Goal: Transaction & Acquisition: Purchase product/service

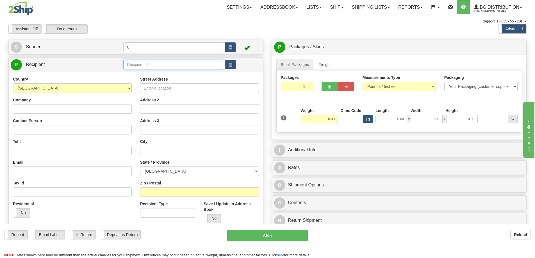
click at [152, 68] on input "text" at bounding box center [174, 65] width 102 height 10
type input "41032"
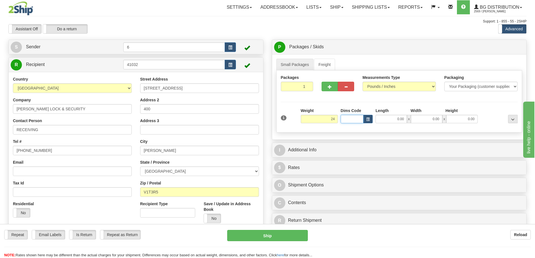
type input "24.00"
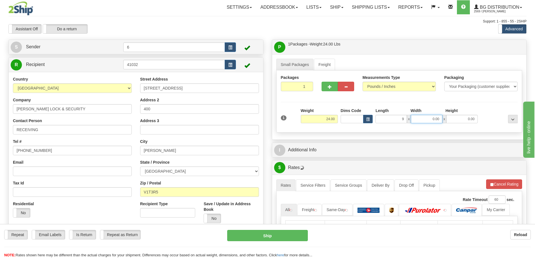
type input "9.00"
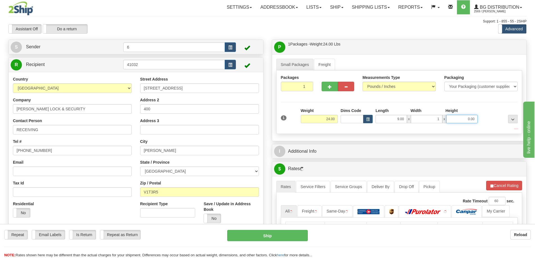
type input "1.00"
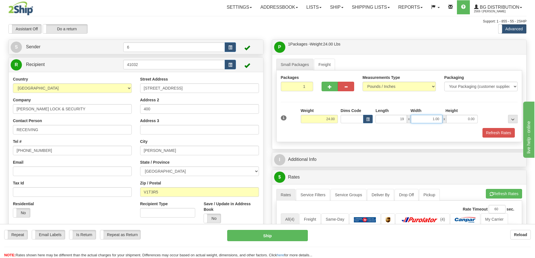
type input "19.00"
type input "15.00"
type input "13.00"
click at [495, 133] on button "Refresh Rates" at bounding box center [498, 133] width 32 height 10
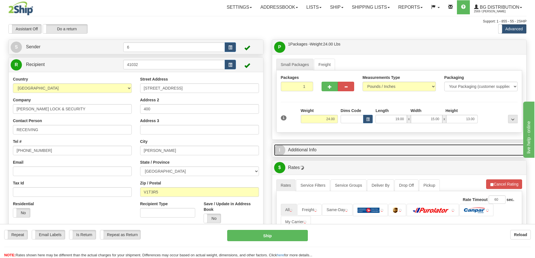
click at [473, 157] on div "I Additional Info" at bounding box center [399, 150] width 254 height 14
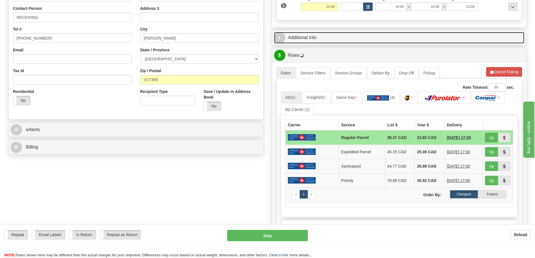
click at [343, 36] on link "I Additional Info" at bounding box center [399, 38] width 250 height 12
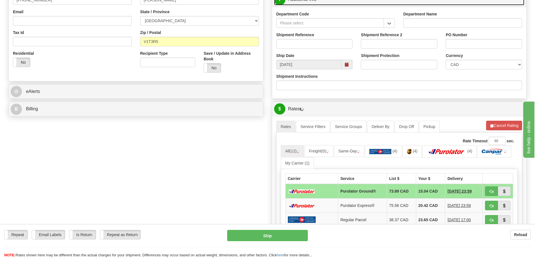
scroll to position [112, 0]
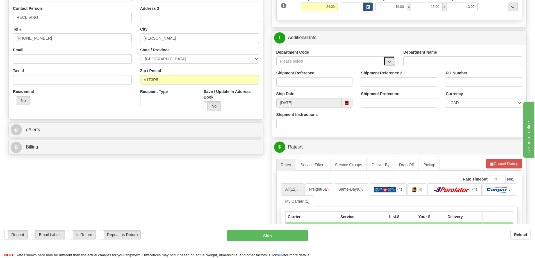
click at [393, 63] on button "button" at bounding box center [388, 61] width 11 height 10
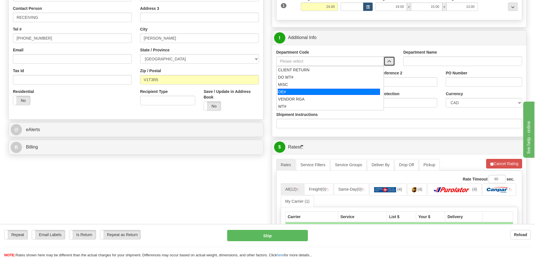
click at [299, 93] on div "OE#" at bounding box center [329, 92] width 102 height 6
type input "OE#"
type input "ORDERS"
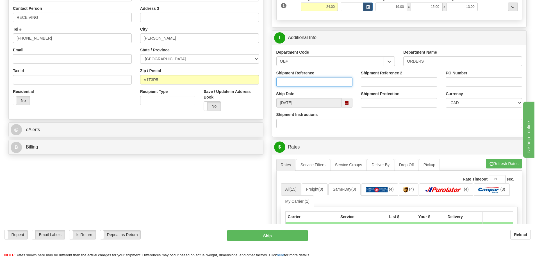
click at [318, 81] on input "Shipment Reference" at bounding box center [314, 82] width 76 height 10
type input "60031750-00"
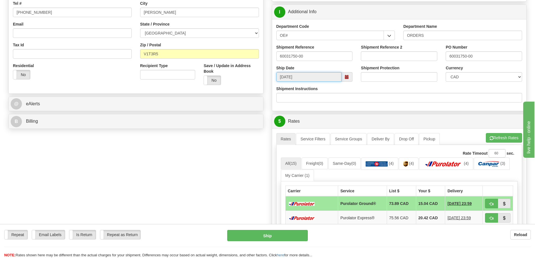
scroll to position [253, 0]
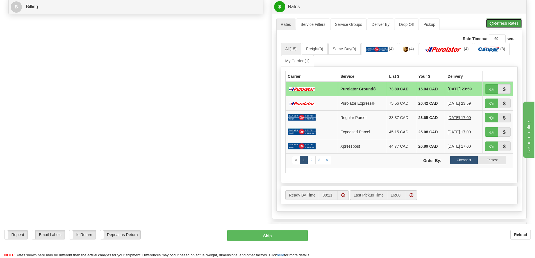
click at [495, 19] on button "Refresh Rates" at bounding box center [503, 24] width 36 height 10
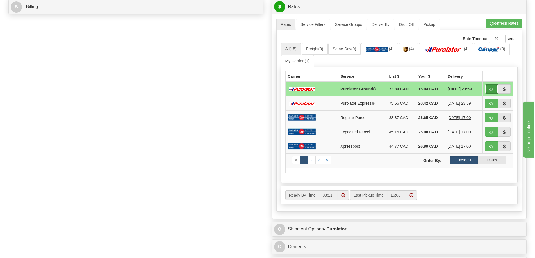
drag, startPoint x: 489, startPoint y: 8, endPoint x: 491, endPoint y: 92, distance: 84.8
click at [491, 92] on button "button" at bounding box center [491, 89] width 13 height 10
type input "260"
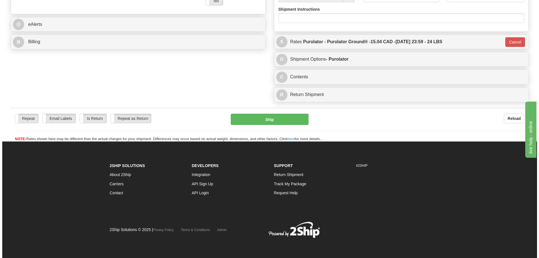
scroll to position [235, 0]
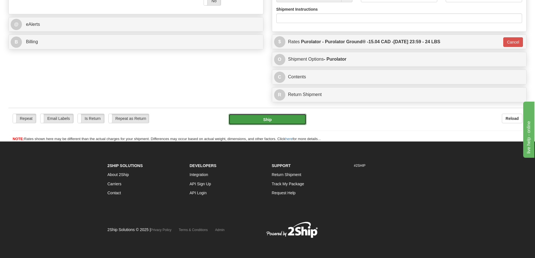
click at [256, 114] on button "Ship" at bounding box center [267, 119] width 78 height 11
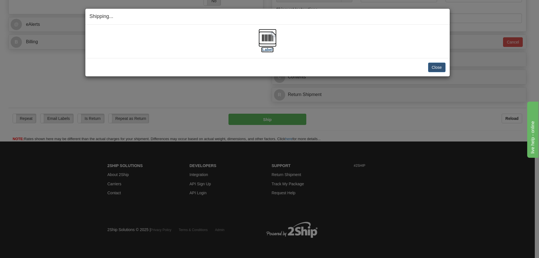
click at [270, 51] on label "[Label]" at bounding box center [267, 50] width 13 height 6
click at [436, 72] on div "Close [PERSON_NAME] Shipment and Quit Pickup Quit Pickup ONLY" at bounding box center [267, 67] width 364 height 18
click at [439, 67] on button "Close" at bounding box center [436, 68] width 17 height 10
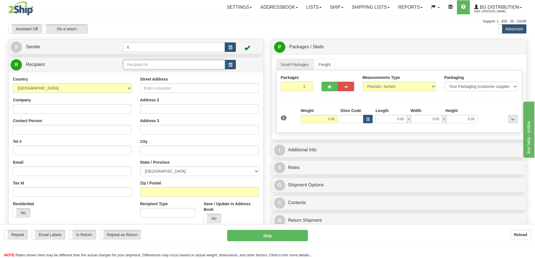
click at [151, 65] on input "text" at bounding box center [174, 65] width 102 height 10
type input "44001"
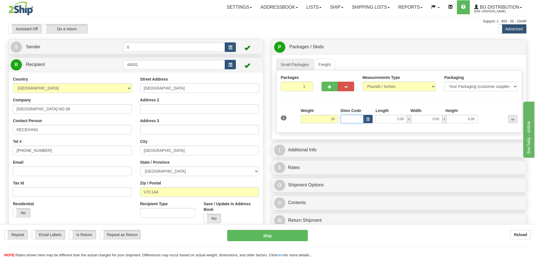
type input "24.00"
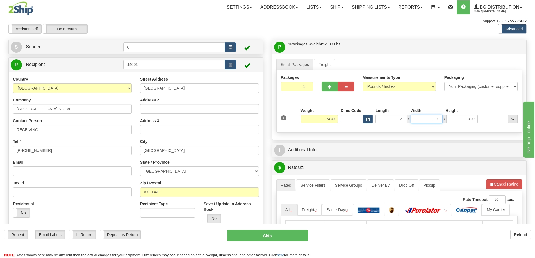
type input "21.00"
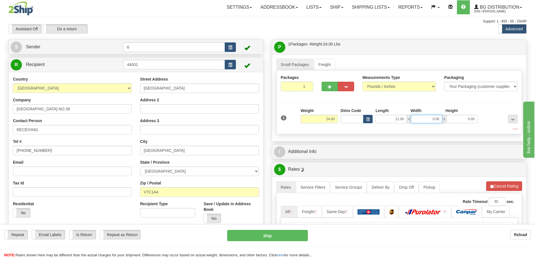
type input "2"
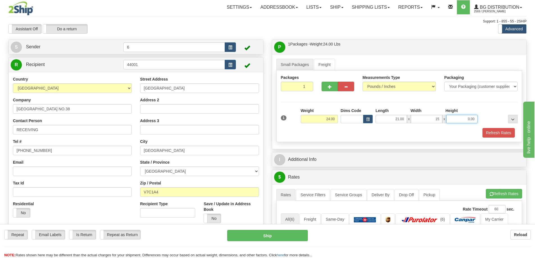
type input "15.00"
type input "13.00"
click at [500, 132] on button "Refresh Rates" at bounding box center [498, 133] width 32 height 10
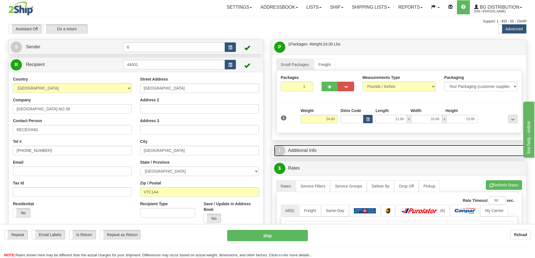
click at [489, 147] on link "I Additional Info" at bounding box center [399, 151] width 250 height 12
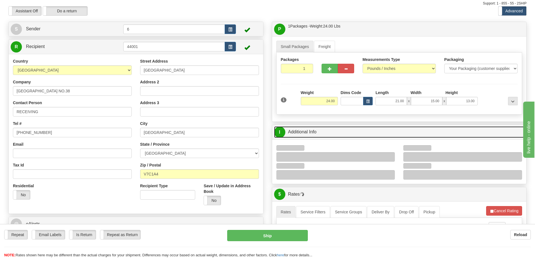
scroll to position [28, 0]
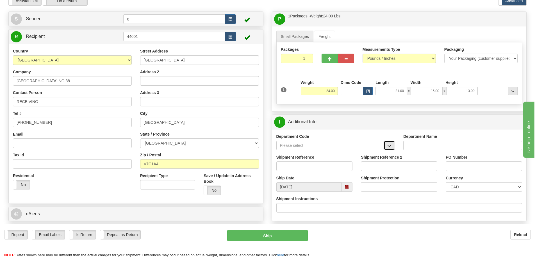
click at [393, 145] on button "button" at bounding box center [388, 146] width 11 height 10
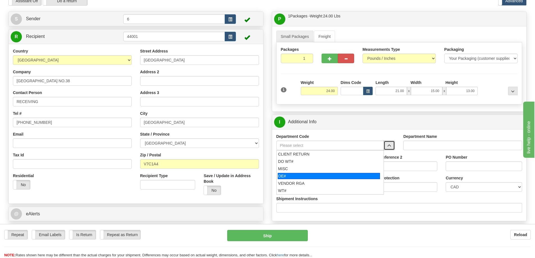
click at [308, 177] on div "OE#" at bounding box center [329, 176] width 102 height 6
type input "OE#"
type input "ORDERS"
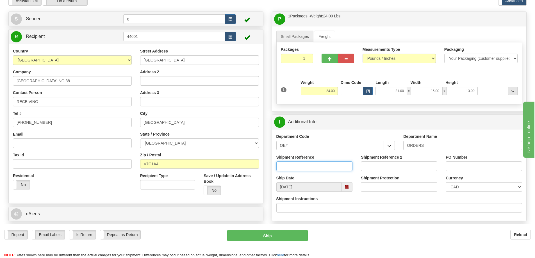
click at [311, 163] on input "Shipment Reference" at bounding box center [314, 166] width 76 height 10
type input "60031740-00"
type input "S"
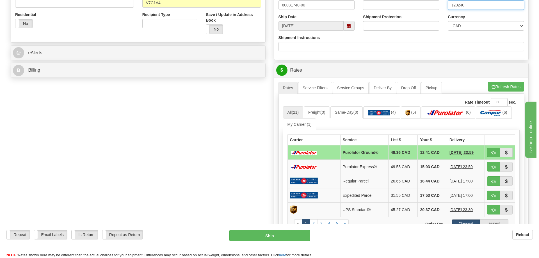
scroll to position [196, 0]
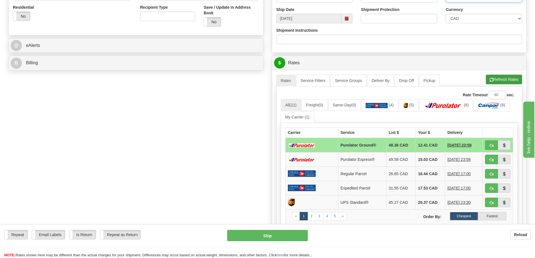
type input "s20240"
click at [503, 79] on button "Refresh Rates" at bounding box center [503, 80] width 36 height 10
click at [493, 148] on button "button" at bounding box center [491, 145] width 13 height 10
type input "260"
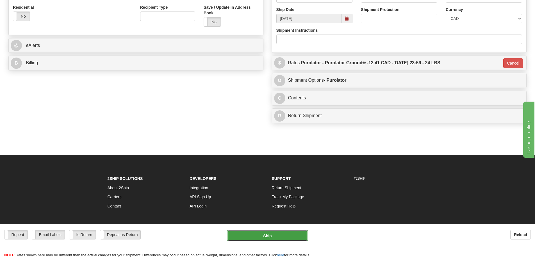
click at [295, 231] on button "Ship" at bounding box center [267, 235] width 81 height 11
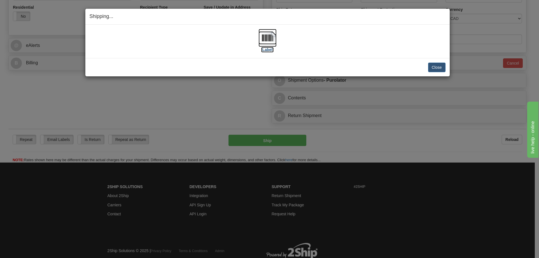
click at [270, 51] on label "[Label]" at bounding box center [267, 50] width 13 height 6
click at [445, 70] on button "Close" at bounding box center [436, 68] width 17 height 10
drag, startPoint x: 436, startPoint y: 67, endPoint x: 443, endPoint y: 58, distance: 11.1
click at [436, 67] on button "Close" at bounding box center [436, 68] width 17 height 10
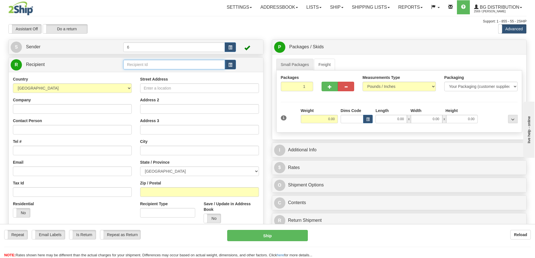
click at [145, 68] on input "text" at bounding box center [174, 65] width 102 height 10
type input "41004"
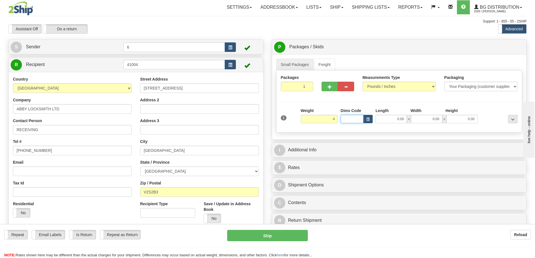
type input "4.00"
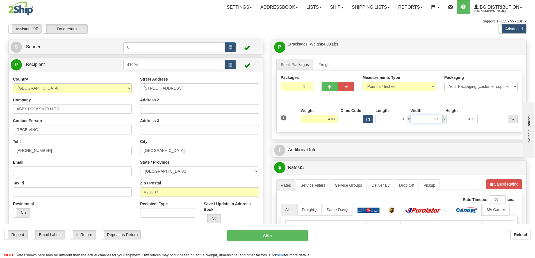
type input "13.00"
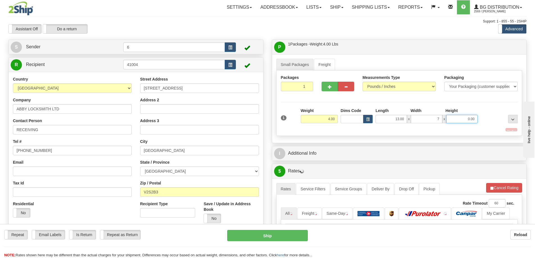
type input "7.00"
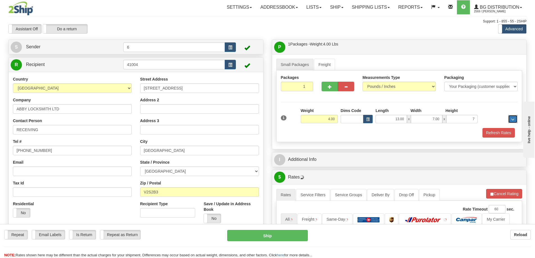
type input "7.00"
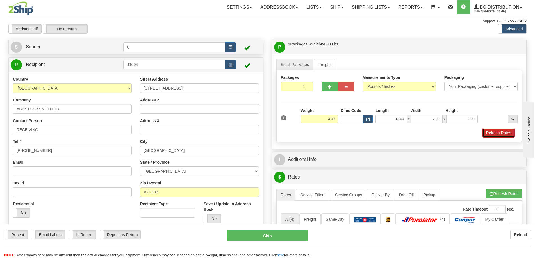
click at [504, 131] on button "Refresh Rates" at bounding box center [498, 133] width 32 height 10
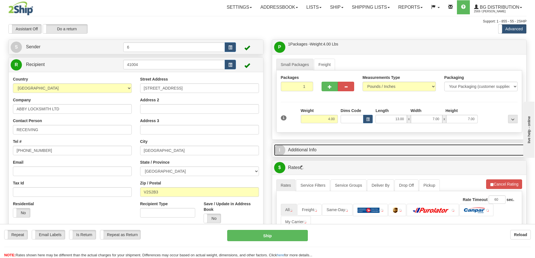
drag, startPoint x: 481, startPoint y: 150, endPoint x: 478, endPoint y: 150, distance: 3.4
click at [480, 150] on link "I Additional Info" at bounding box center [399, 150] width 250 height 12
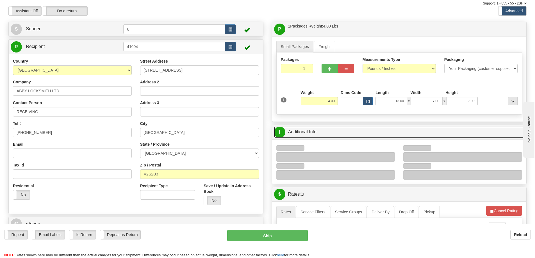
scroll to position [56, 0]
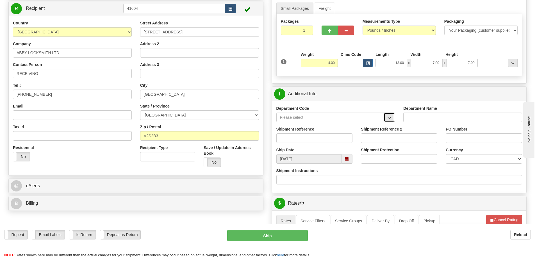
click at [387, 119] on span "button" at bounding box center [389, 118] width 4 height 4
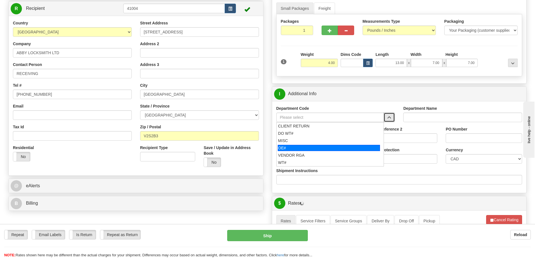
click at [311, 150] on div "OE#" at bounding box center [329, 148] width 102 height 6
type input "OE#"
type input "ORDERS"
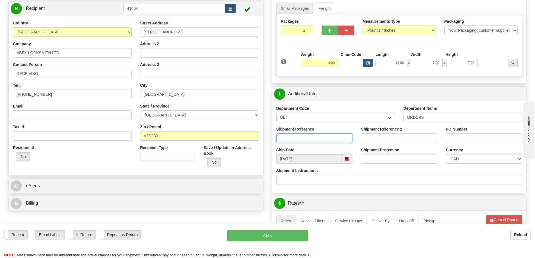
click at [308, 142] on input "Shipment Reference" at bounding box center [314, 138] width 76 height 10
type input "60032225-00 60032174-00"
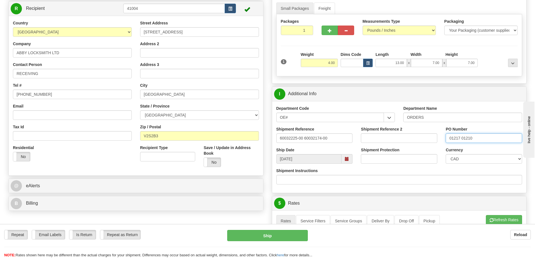
scroll to position [253, 0]
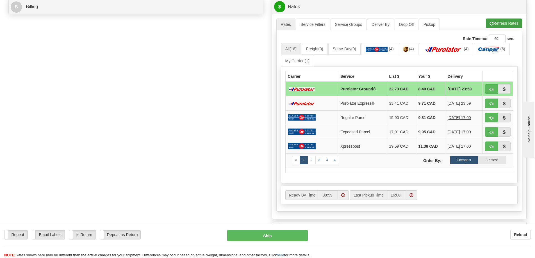
type input "01217 01210"
click at [507, 23] on button "Refresh Rates" at bounding box center [503, 24] width 36 height 10
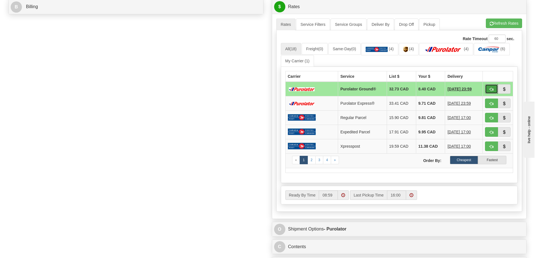
click at [495, 88] on button "button" at bounding box center [491, 89] width 13 height 10
type input "260"
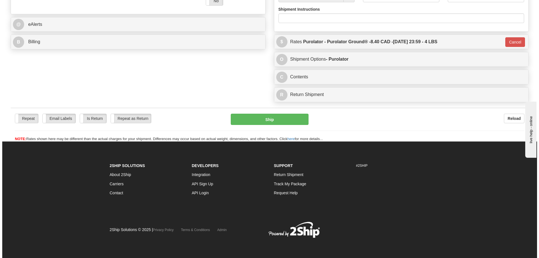
scroll to position [235, 0]
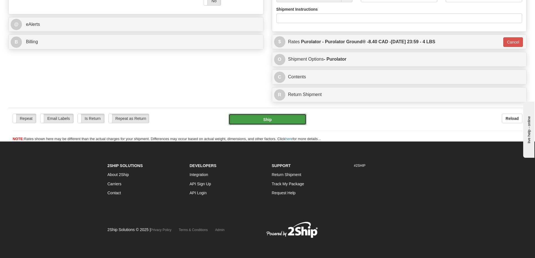
click at [273, 114] on button "Ship" at bounding box center [267, 119] width 78 height 11
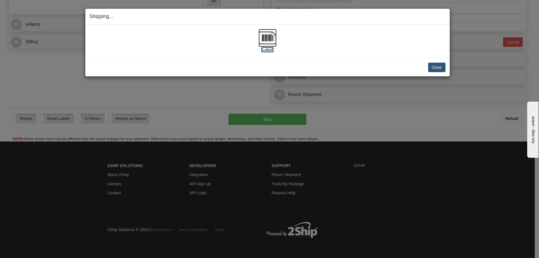
click at [267, 48] on label "[Label]" at bounding box center [267, 50] width 13 height 6
